Goal: Task Accomplishment & Management: Use online tool/utility

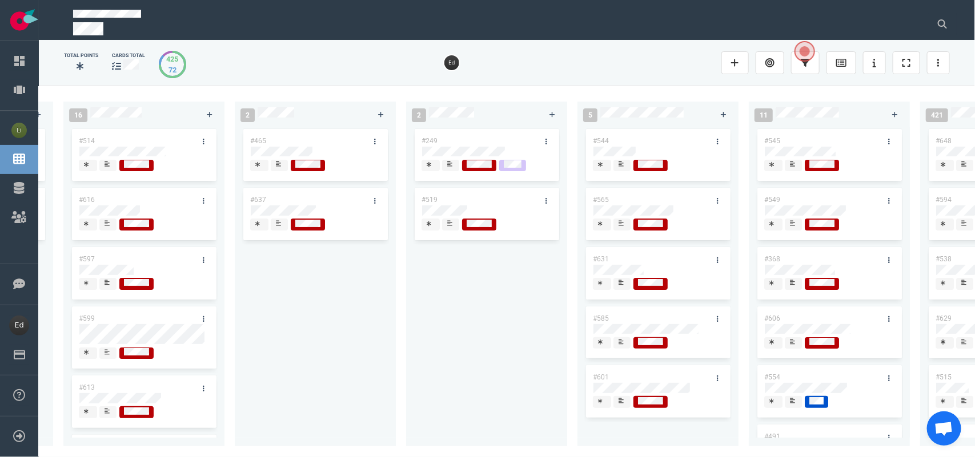
scroll to position [0, 1688]
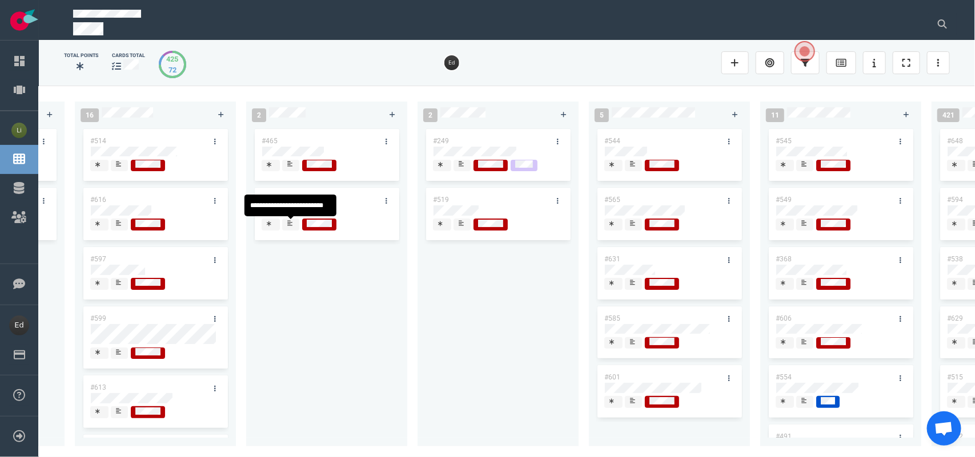
click at [289, 226] on icon at bounding box center [289, 223] width 5 height 5
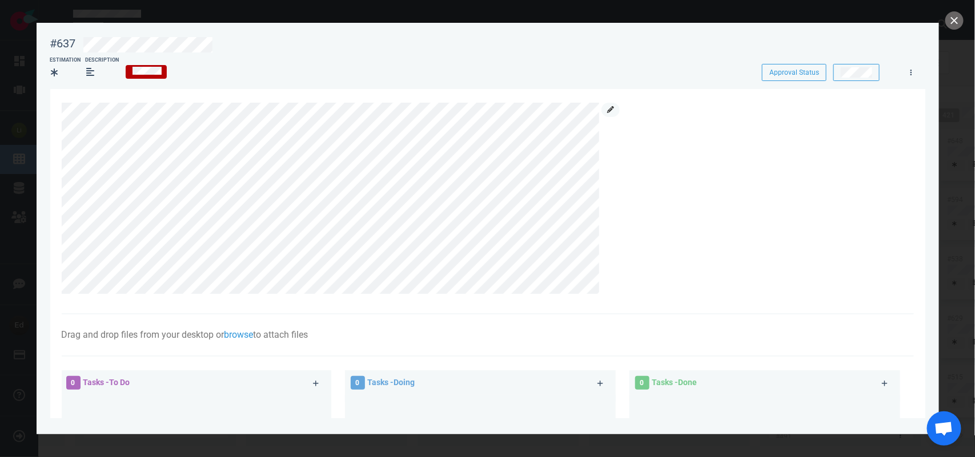
click at [606, 109] on link at bounding box center [610, 110] width 18 height 14
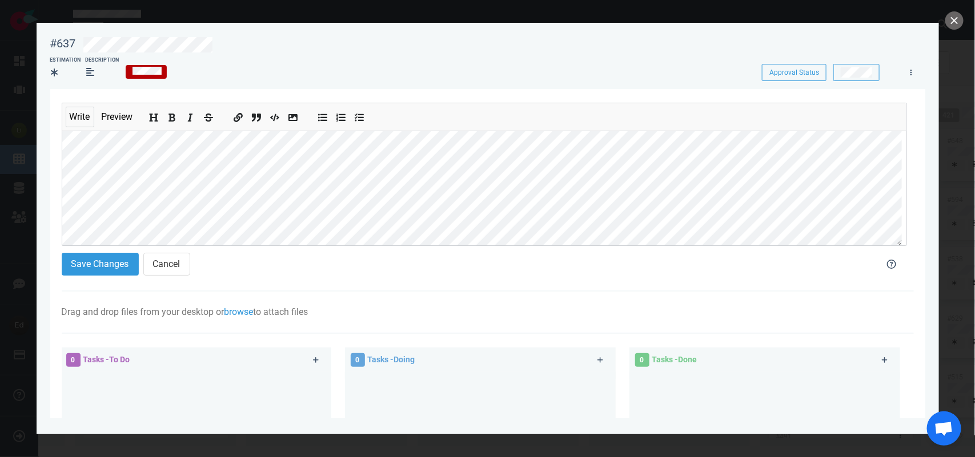
scroll to position [116, 0]
click at [62, 175] on div "Write Preview" at bounding box center [484, 174] width 845 height 143
click at [58, 195] on section "Write Preview Save Changes Cancel Drag and drop files from your desktop or brow…" at bounding box center [487, 360] width 875 height 543
click at [180, 116] on ul at bounding box center [181, 116] width 85 height 27
click at [170, 122] on icon "Add bold text" at bounding box center [172, 118] width 9 height 9
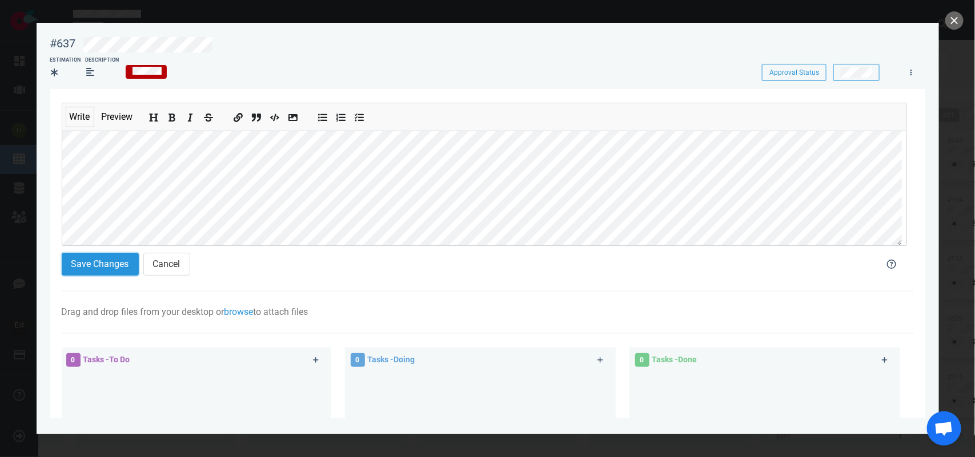
click at [106, 268] on button "Save Changes" at bounding box center [100, 264] width 77 height 23
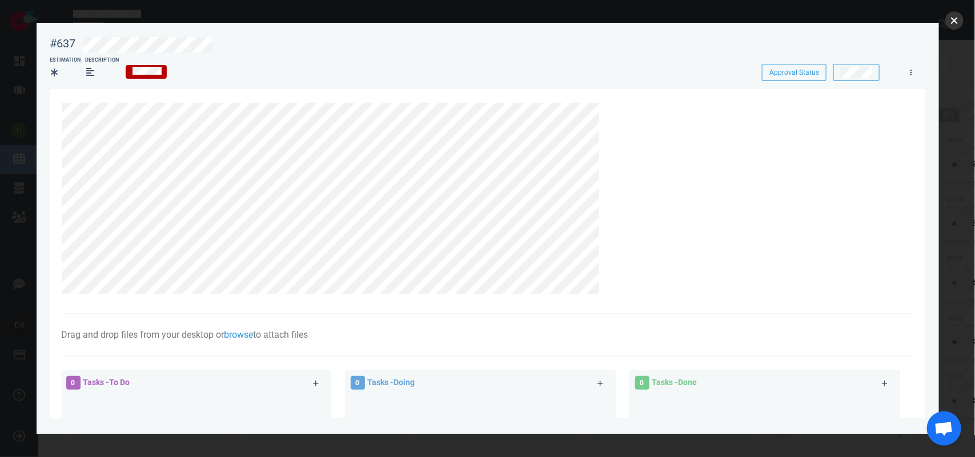
click at [946, 23] on button "close" at bounding box center [954, 20] width 18 height 18
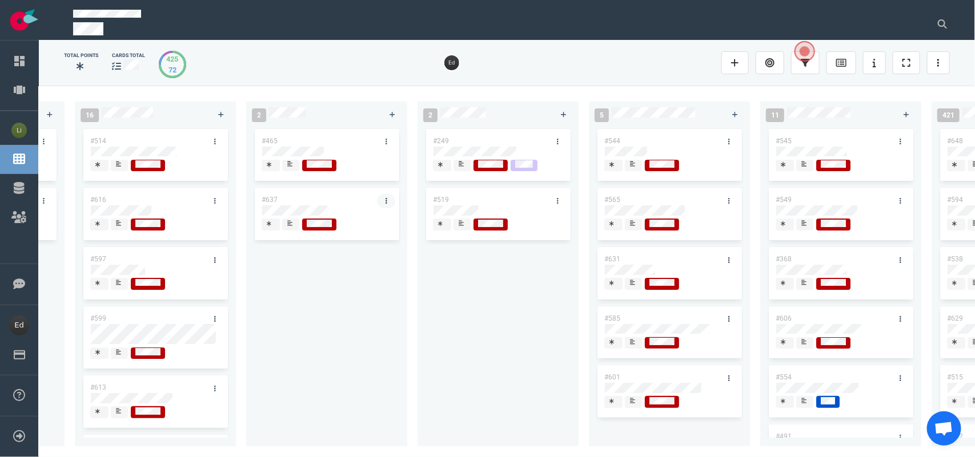
click at [381, 200] on link at bounding box center [386, 201] width 18 height 14
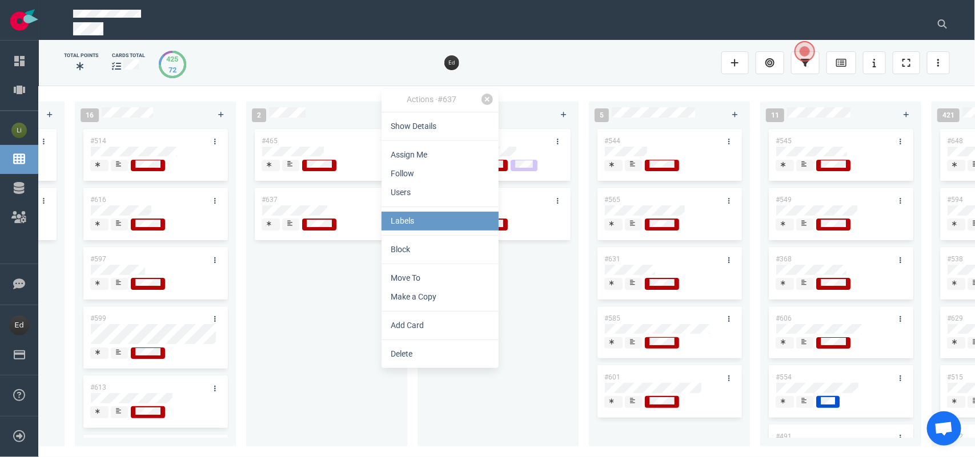
click at [391, 224] on link "Labels" at bounding box center [439, 221] width 117 height 19
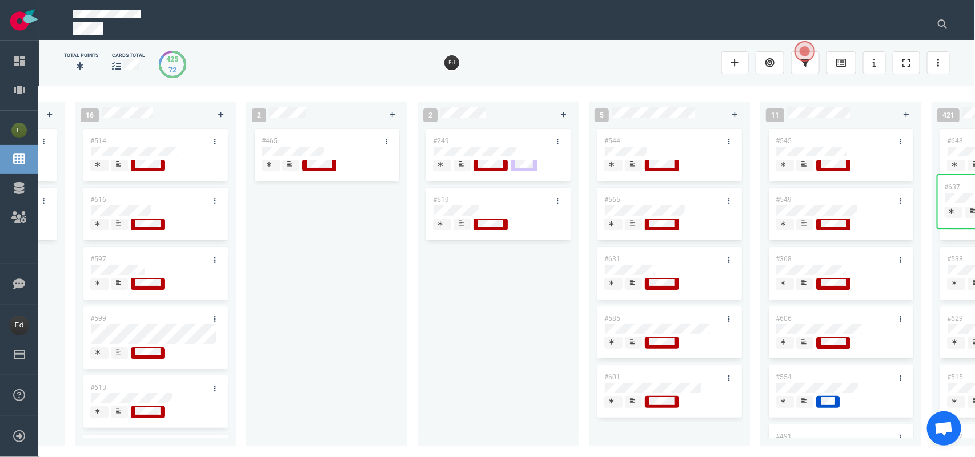
scroll to position [0, 2306]
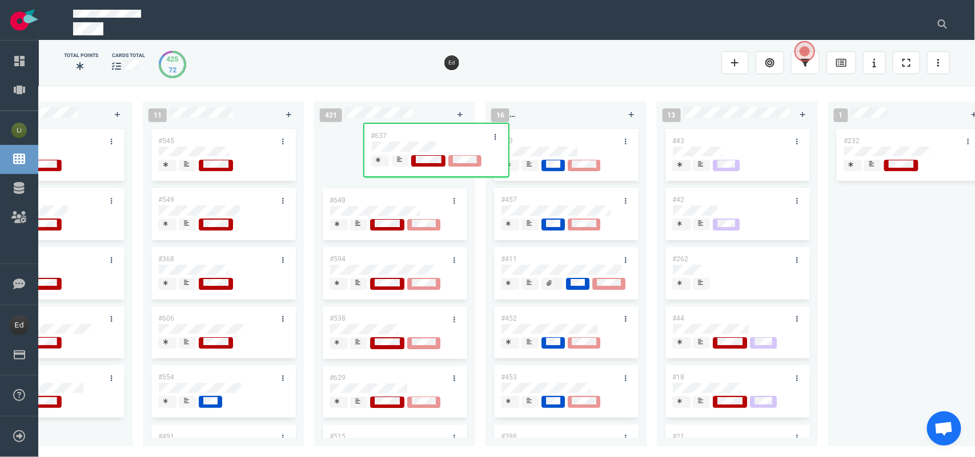
drag, startPoint x: 423, startPoint y: 246, endPoint x: 401, endPoint y: 137, distance: 111.2
click at [401, 137] on div "0 2 #658 #653 13 #656 #641 #639 #634 #635 #608 #611 #602 #603 3 #482 #390 #331 …" at bounding box center [507, 271] width 936 height 371
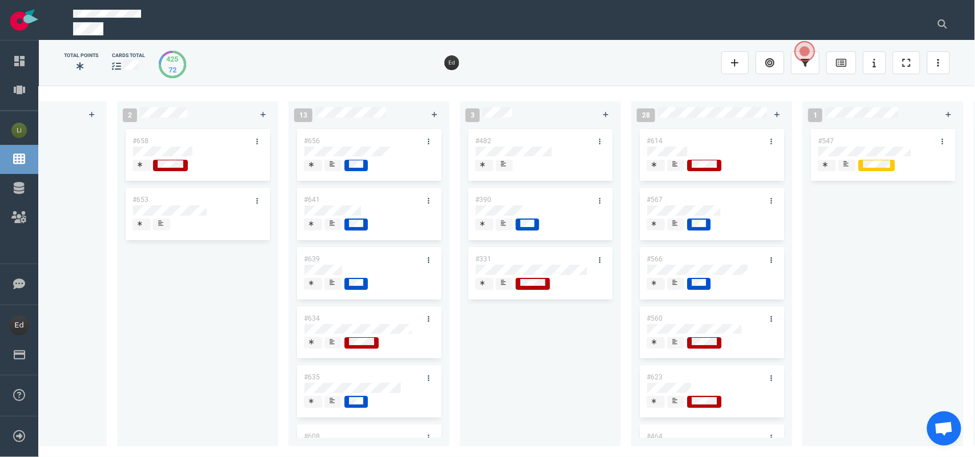
scroll to position [0, 0]
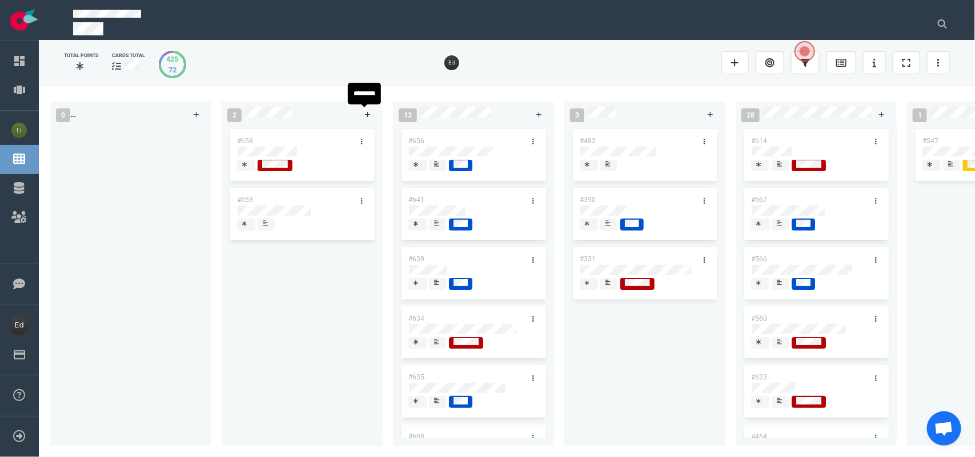
click at [367, 115] on icon at bounding box center [368, 115] width 6 height 6
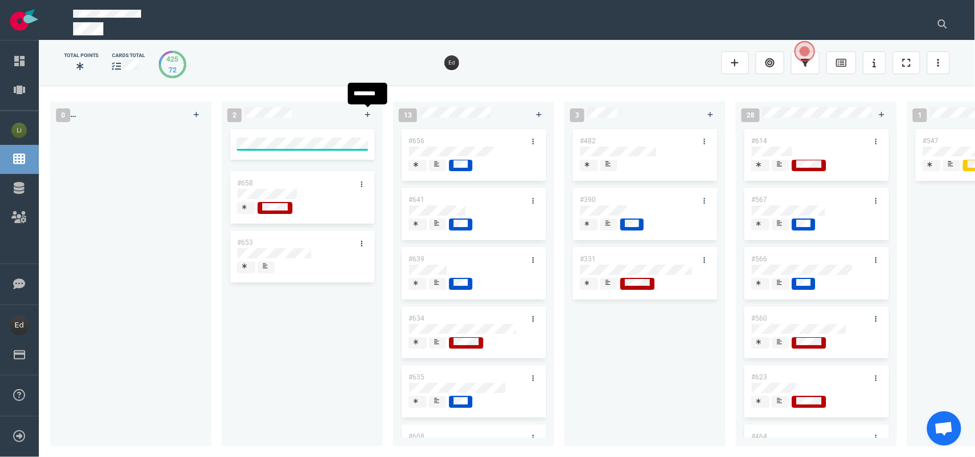
click at [290, 346] on div "#658 #653" at bounding box center [301, 282] width 147 height 307
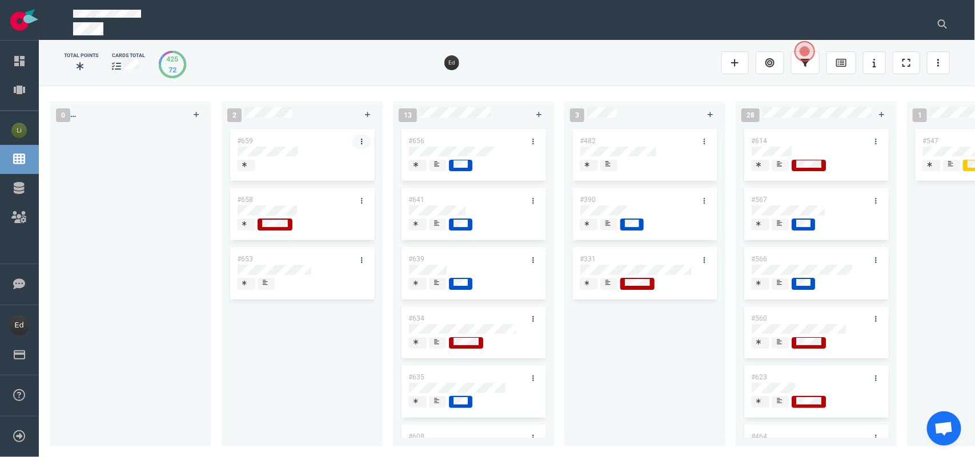
click at [363, 135] on link at bounding box center [361, 142] width 18 height 14
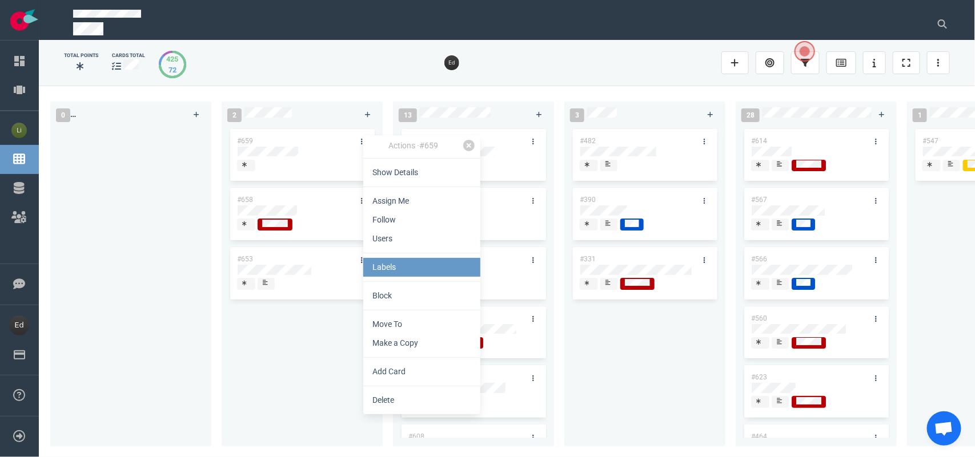
click at [387, 262] on link "Labels" at bounding box center [421, 267] width 117 height 19
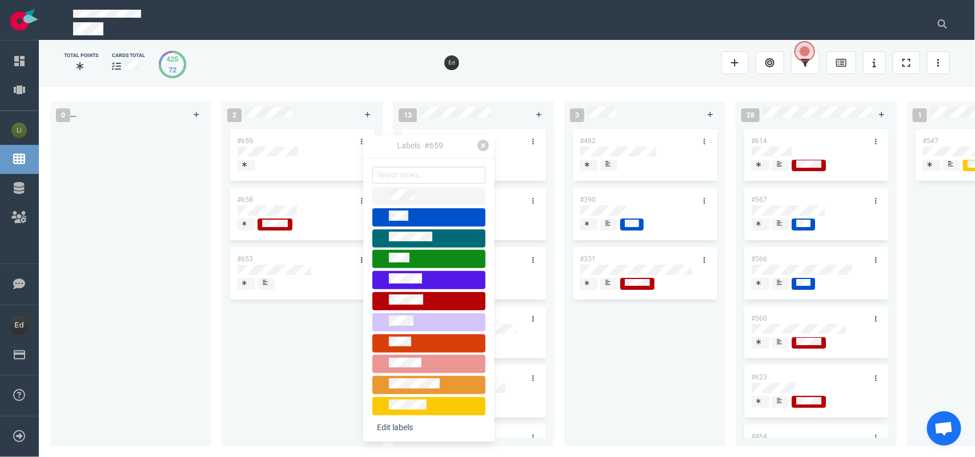
click at [290, 329] on div "#659 #658 #653" at bounding box center [301, 280] width 147 height 307
